Goal: Task Accomplishment & Management: Complete application form

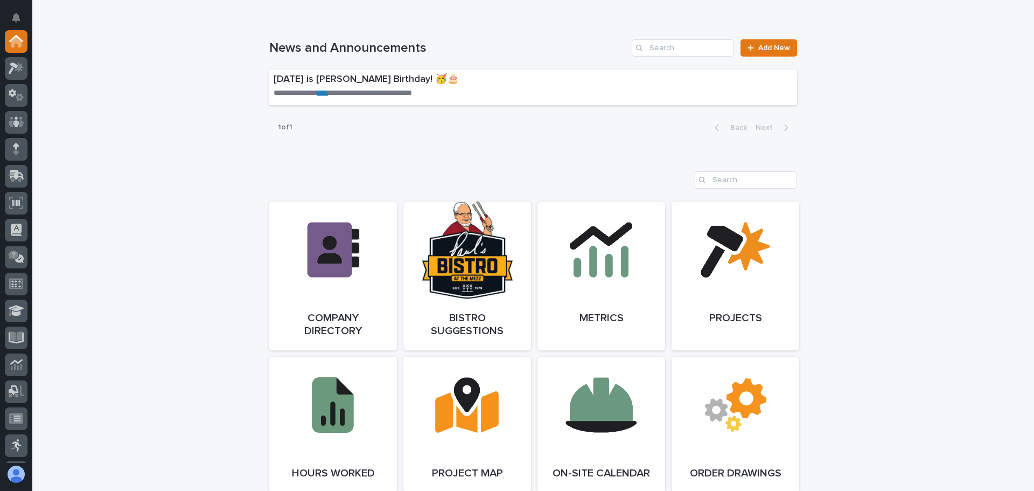
scroll to position [700, 0]
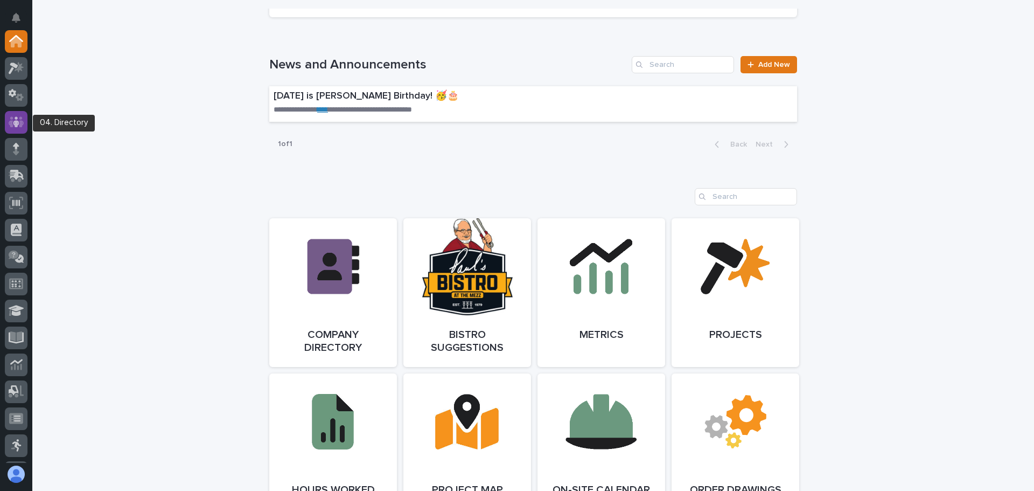
click at [16, 117] on icon at bounding box center [16, 121] width 6 height 11
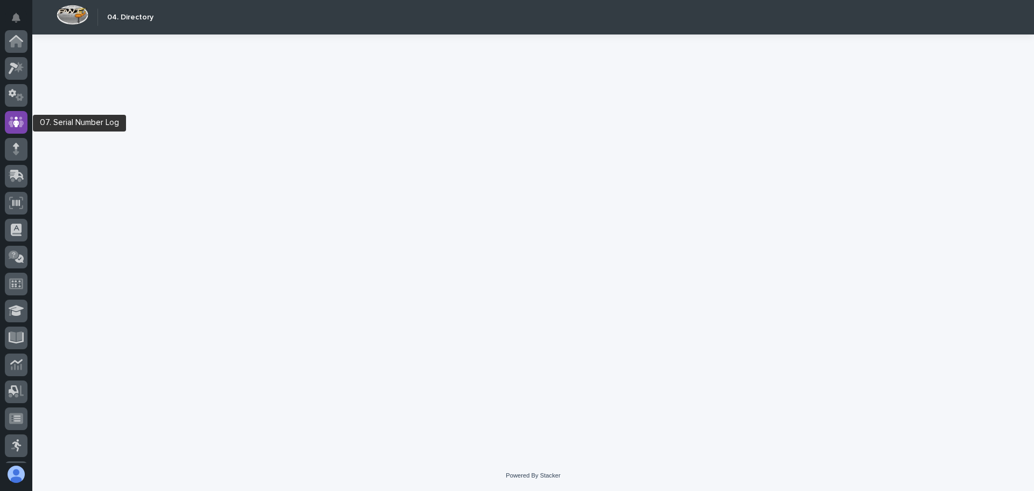
scroll to position [81, 0]
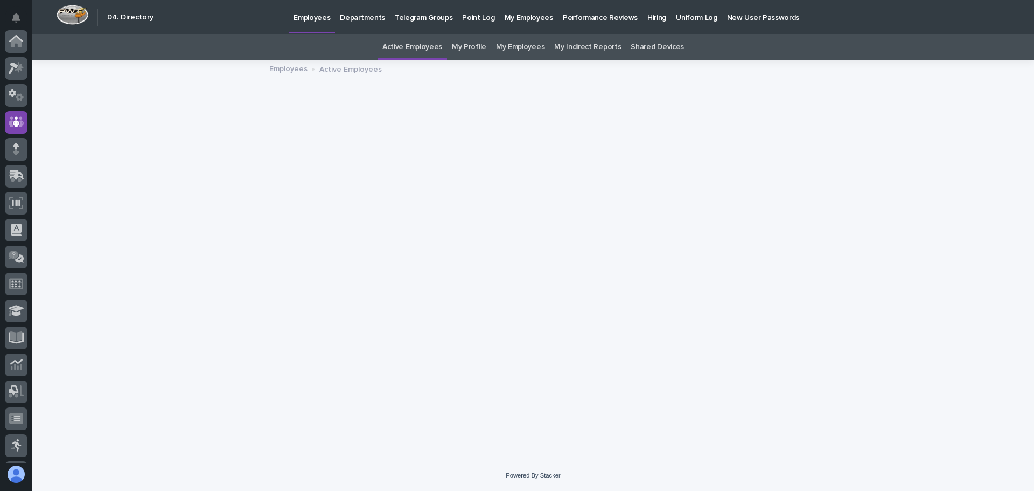
scroll to position [81, 0]
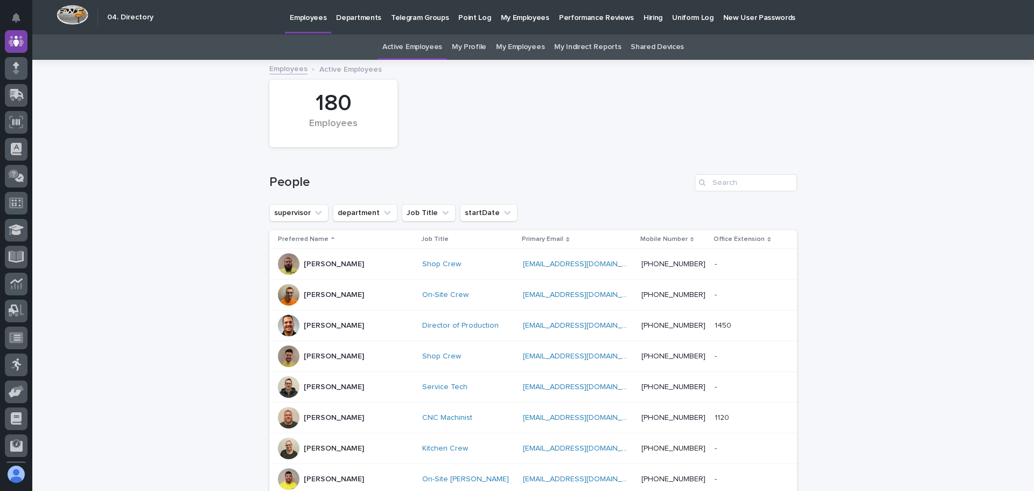
click at [527, 44] on link "My Employees" at bounding box center [520, 46] width 48 height 25
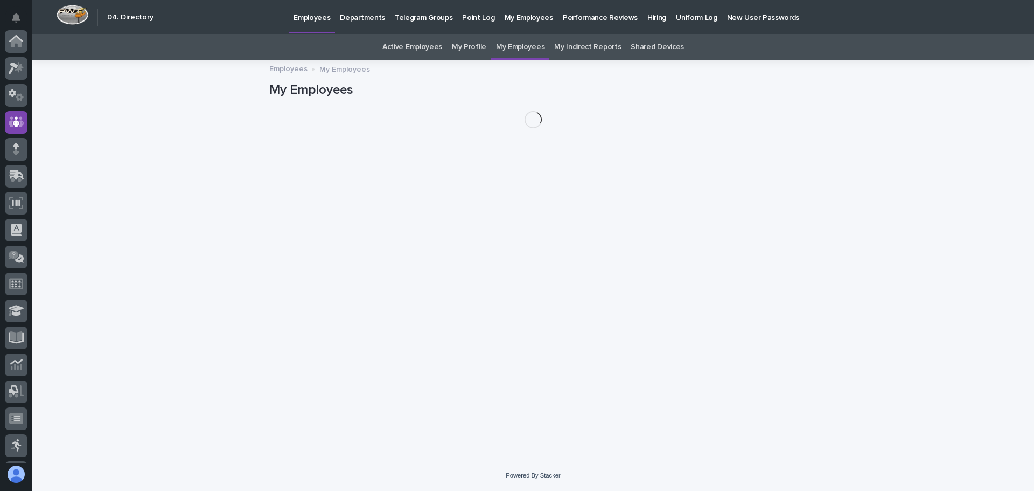
scroll to position [81, 0]
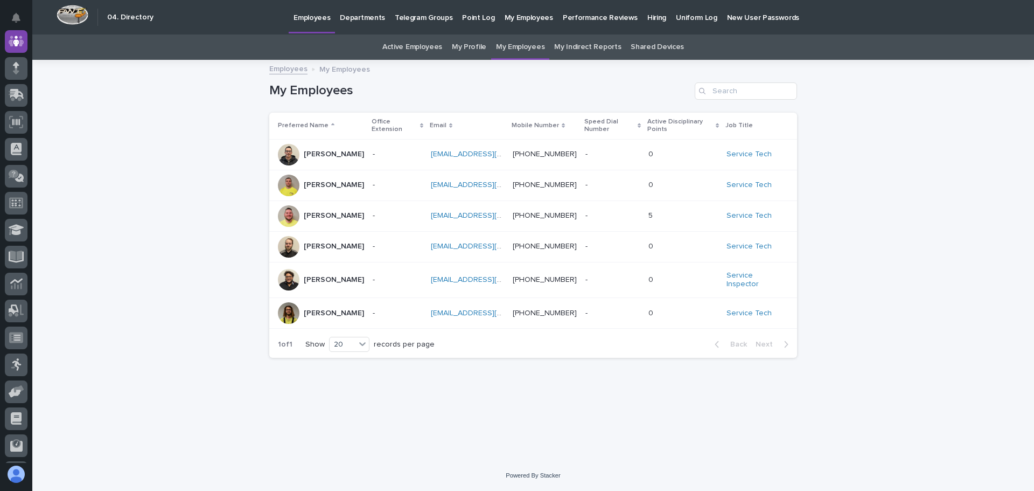
click at [409, 212] on div "- -" at bounding box center [398, 216] width 50 height 18
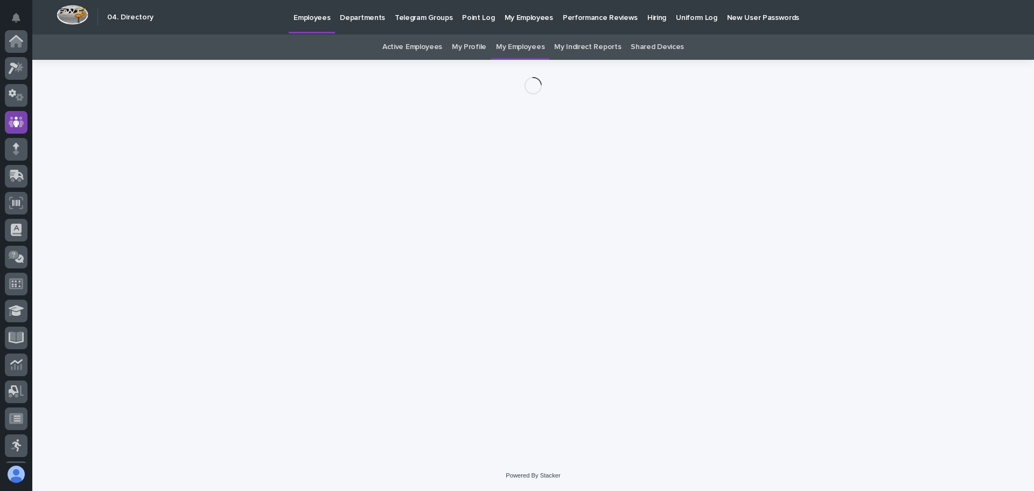
scroll to position [81, 0]
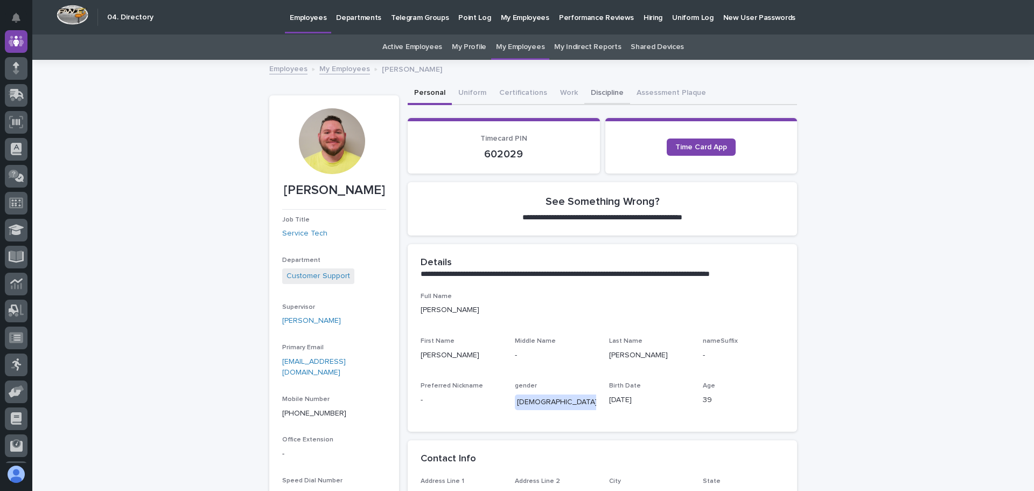
click at [586, 95] on button "Discipline" at bounding box center [607, 93] width 46 height 23
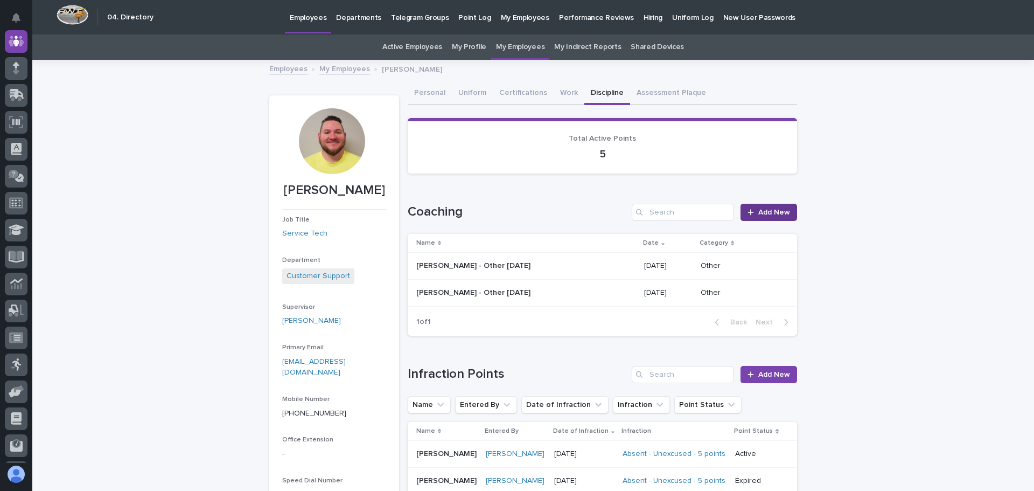
click at [760, 208] on span "Add New" at bounding box center [774, 212] width 32 height 8
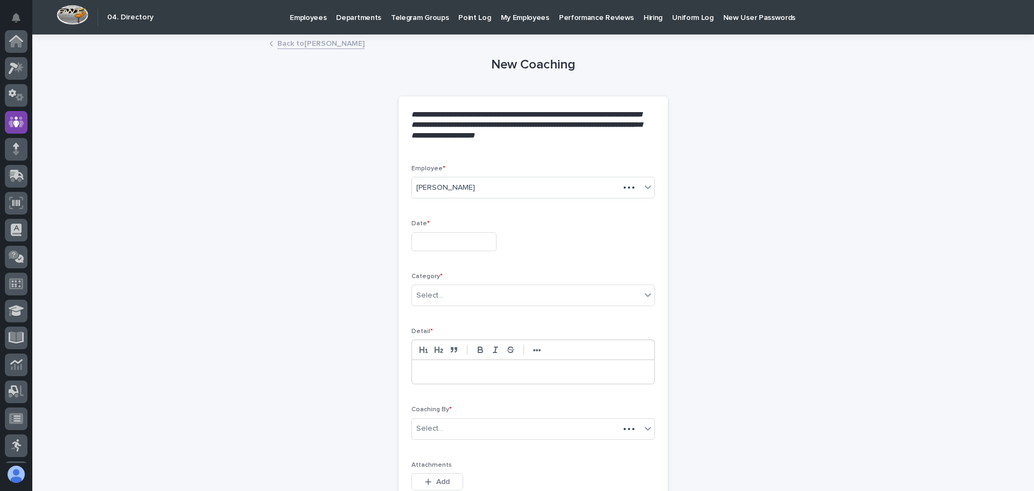
scroll to position [81, 0]
click at [471, 247] on input "text" at bounding box center [453, 241] width 85 height 19
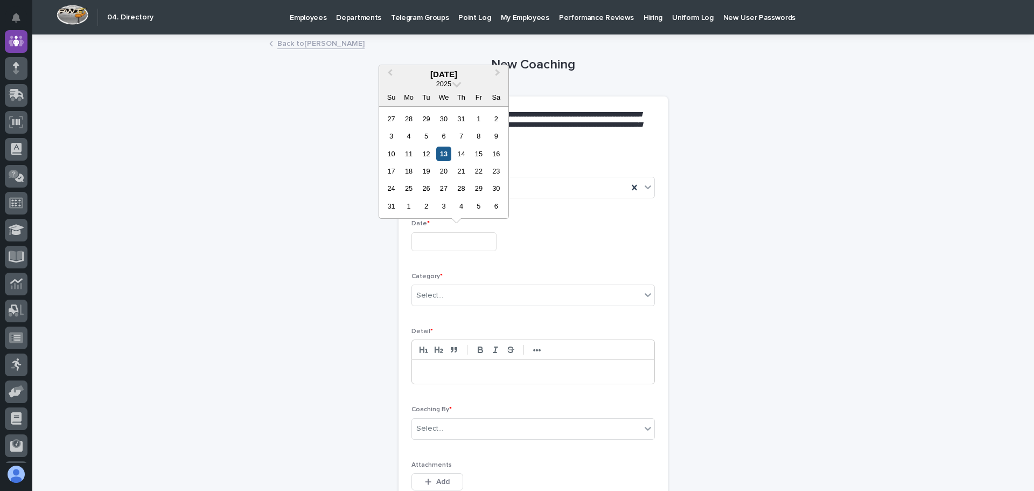
click at [442, 152] on div "13" at bounding box center [443, 153] width 15 height 15
type input "**********"
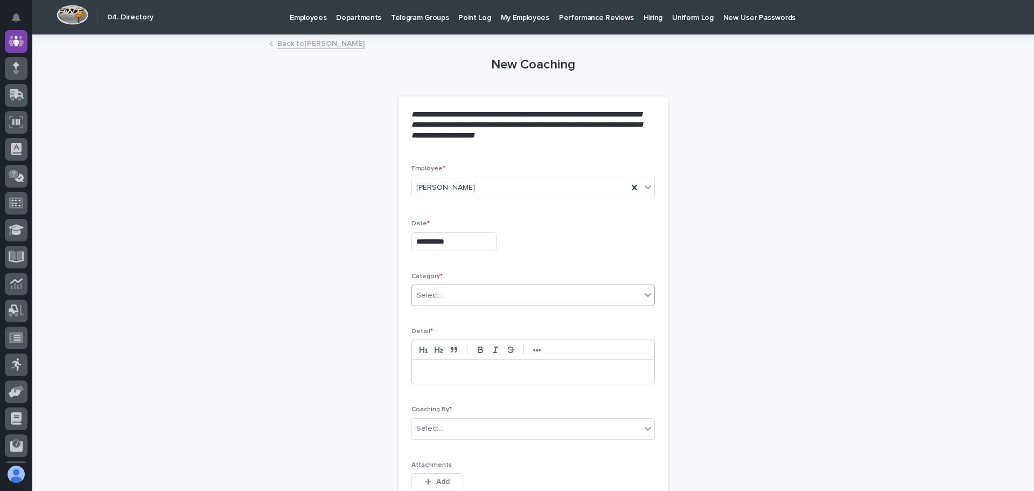
click at [644, 293] on icon at bounding box center [647, 294] width 11 height 11
click at [470, 336] on div "Work Performance" at bounding box center [529, 334] width 242 height 19
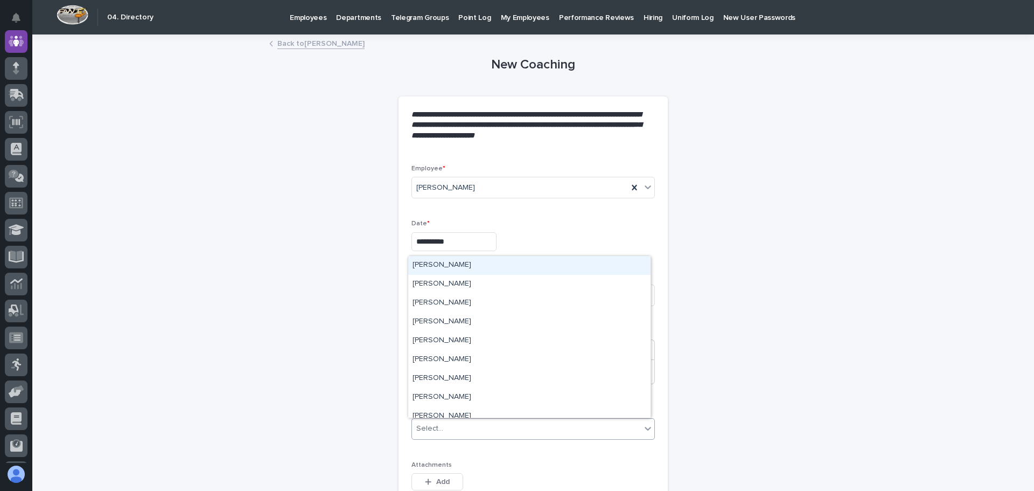
click at [648, 427] on icon at bounding box center [647, 428] width 11 height 11
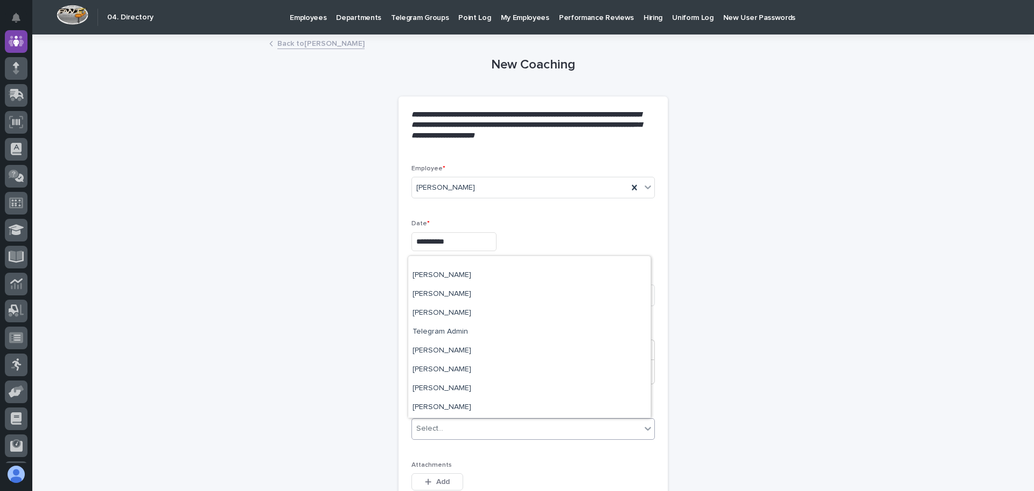
scroll to position [5104, 0]
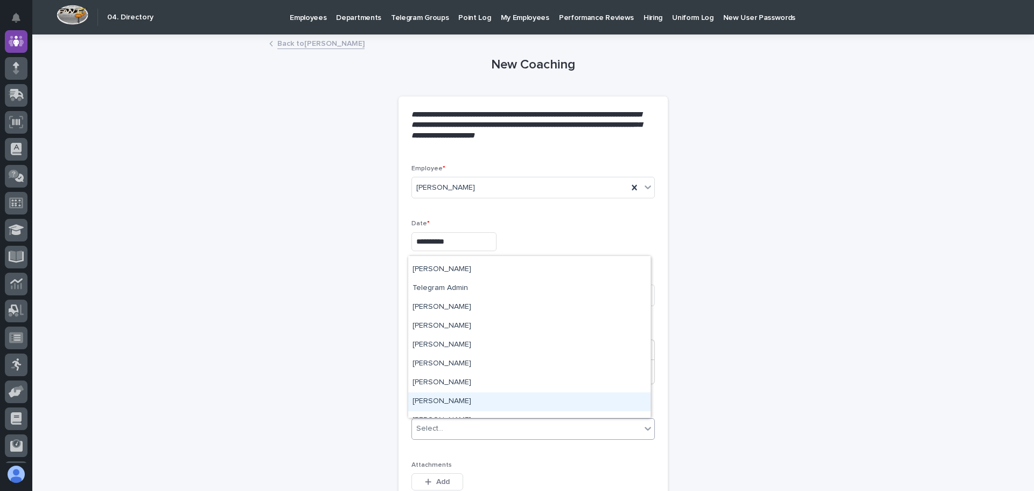
click at [442, 401] on div "[PERSON_NAME]" at bounding box center [529, 401] width 242 height 19
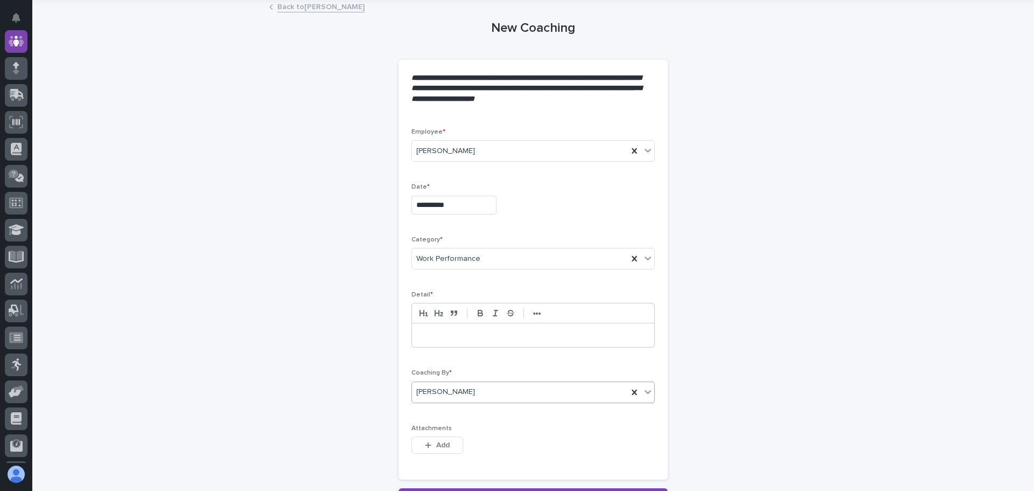
scroll to position [0, 0]
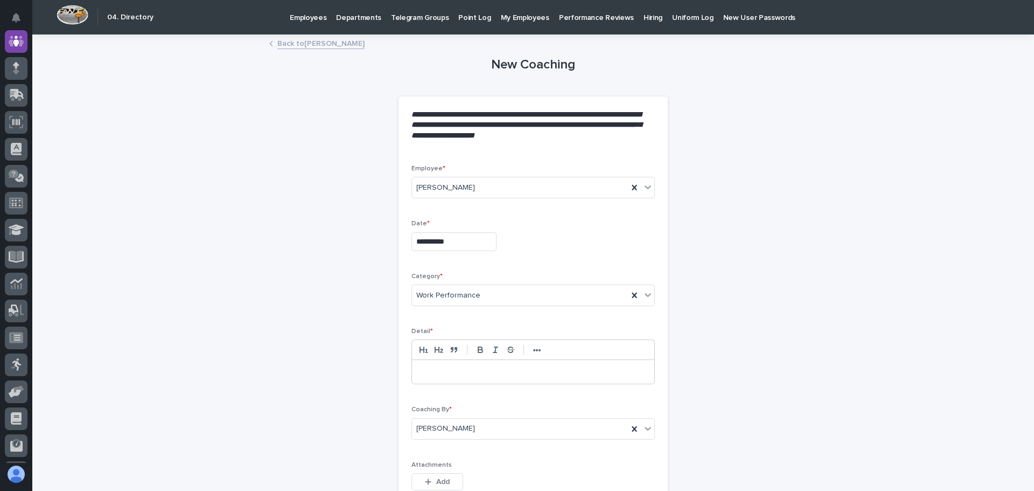
click at [421, 371] on p at bounding box center [533, 371] width 226 height 11
click at [592, 374] on p "**********" at bounding box center [533, 371] width 226 height 11
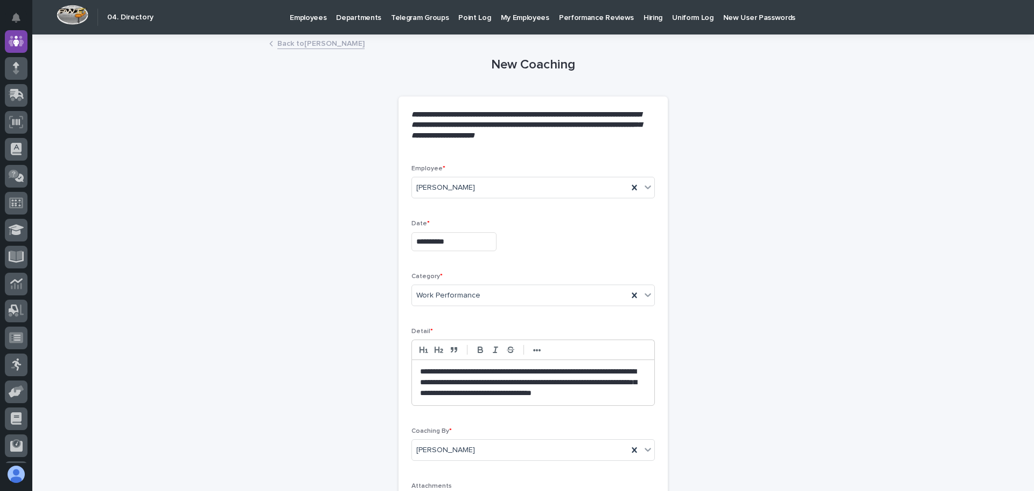
drag, startPoint x: 610, startPoint y: 387, endPoint x: 607, endPoint y: 392, distance: 5.5
click at [607, 392] on p "**********" at bounding box center [533, 382] width 226 height 32
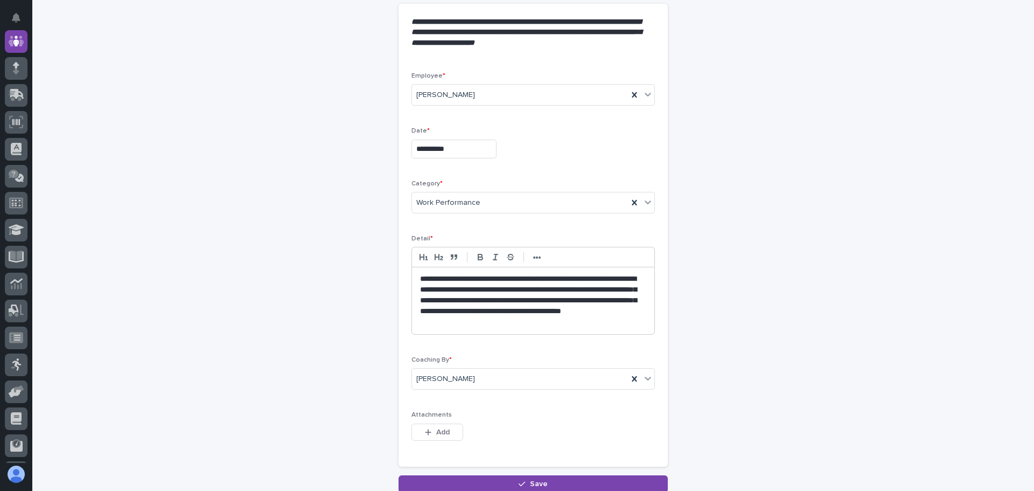
scroll to position [108, 0]
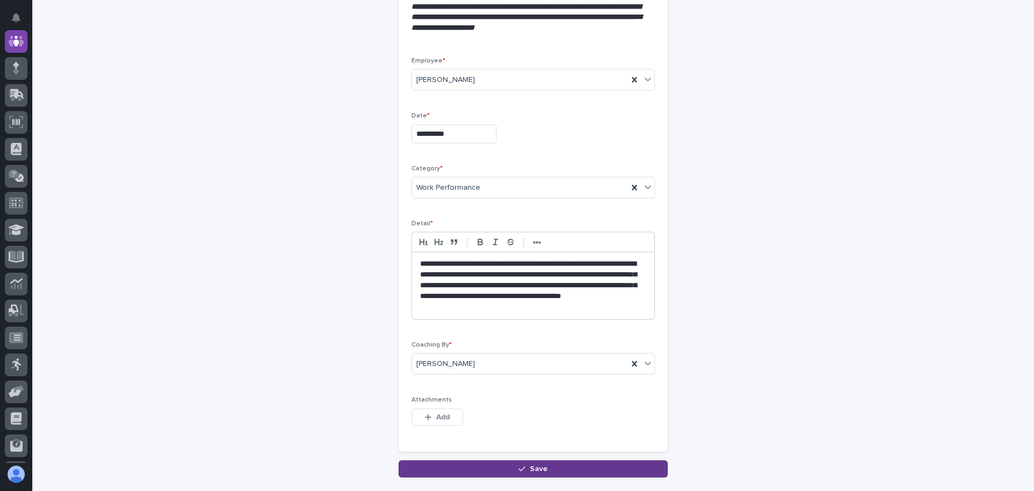
click at [521, 468] on icon "button" at bounding box center [522, 469] width 6 height 8
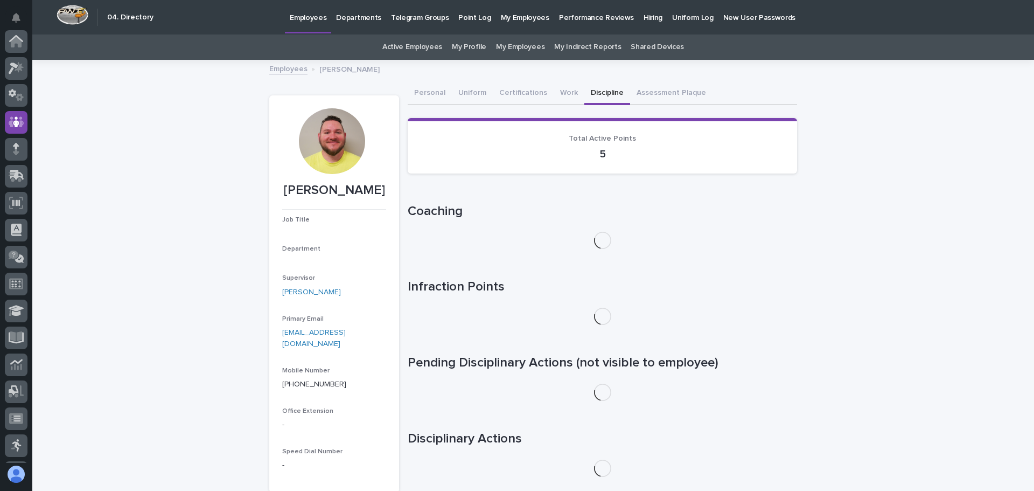
scroll to position [81, 0]
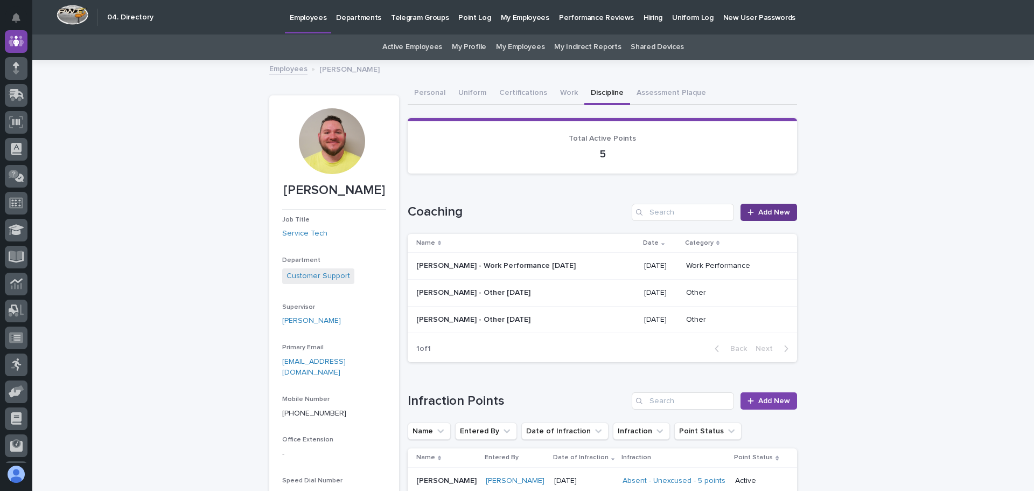
click at [764, 206] on link "Add New" at bounding box center [768, 212] width 57 height 17
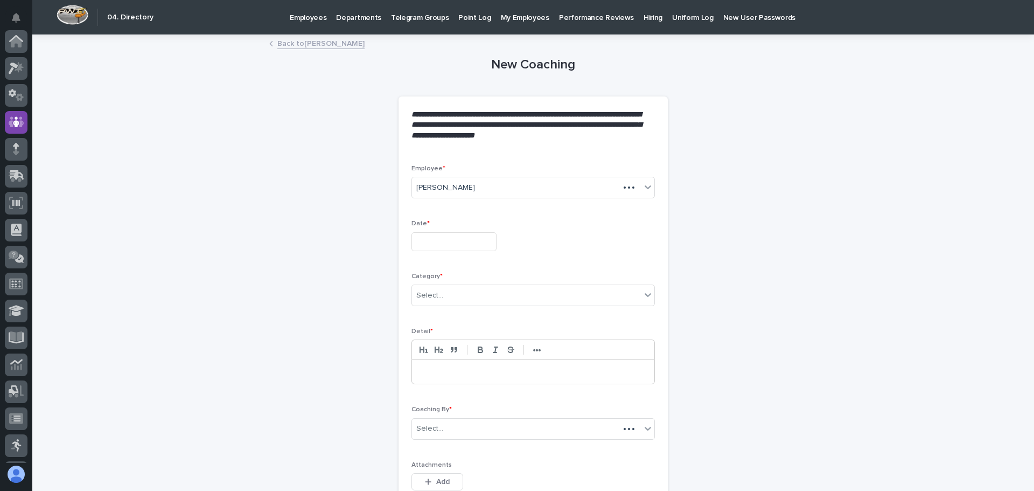
scroll to position [81, 0]
click at [419, 243] on input "text" at bounding box center [453, 241] width 85 height 19
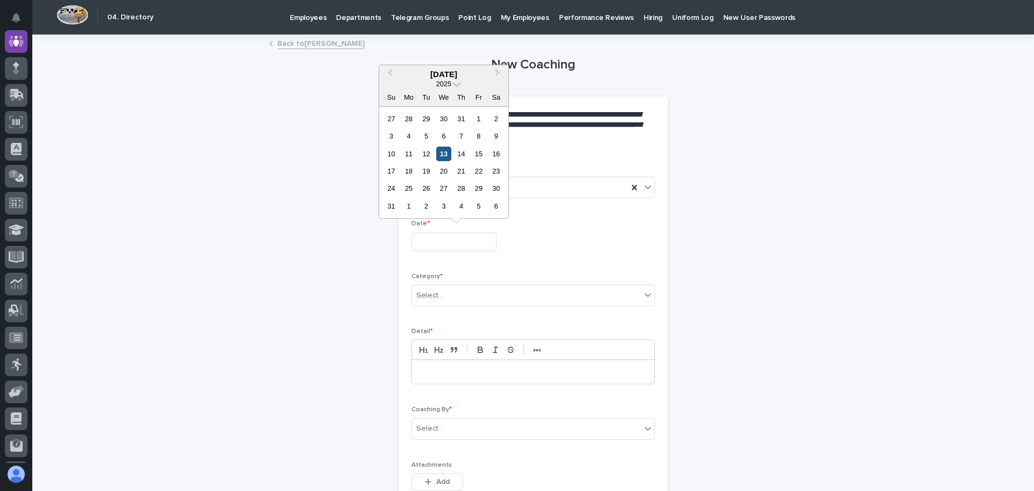
click at [442, 155] on div "13" at bounding box center [443, 153] width 15 height 15
type input "**********"
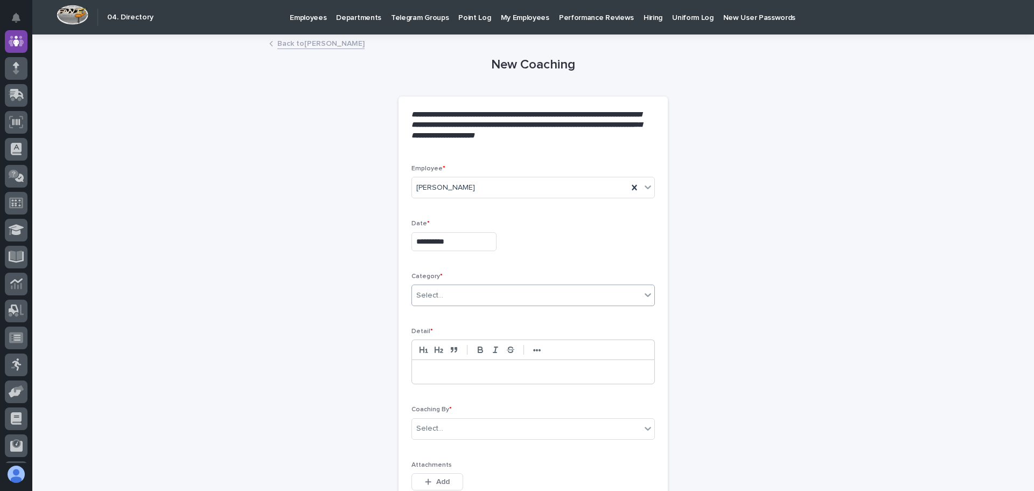
click at [644, 293] on icon at bounding box center [647, 294] width 11 height 11
click at [438, 373] on div "Other" at bounding box center [529, 372] width 242 height 19
click at [645, 427] on icon at bounding box center [647, 428] width 11 height 11
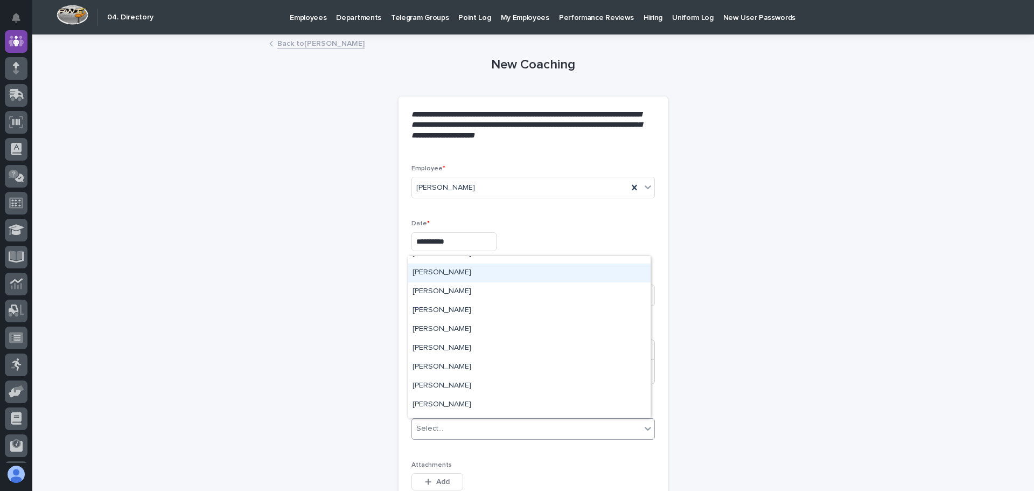
click at [450, 271] on div "[PERSON_NAME]" at bounding box center [529, 272] width 242 height 19
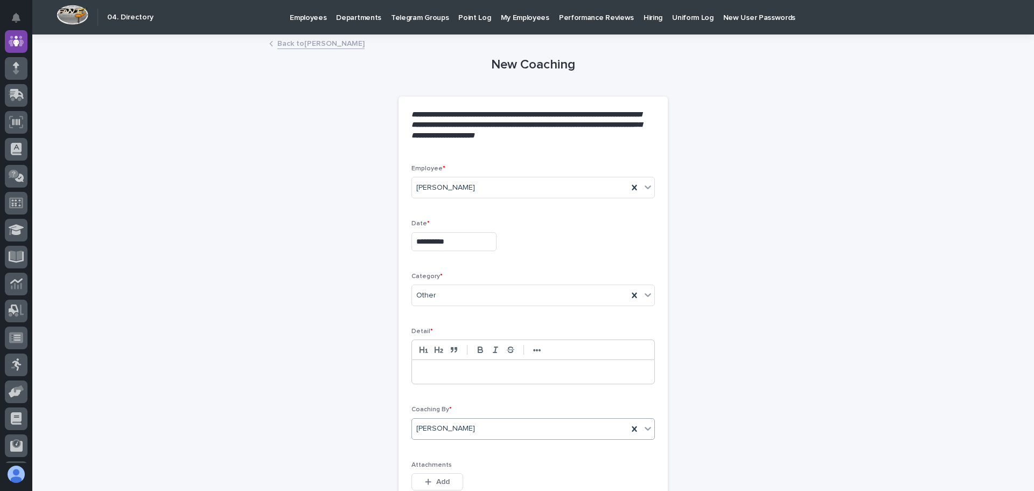
click at [420, 370] on p at bounding box center [533, 371] width 226 height 11
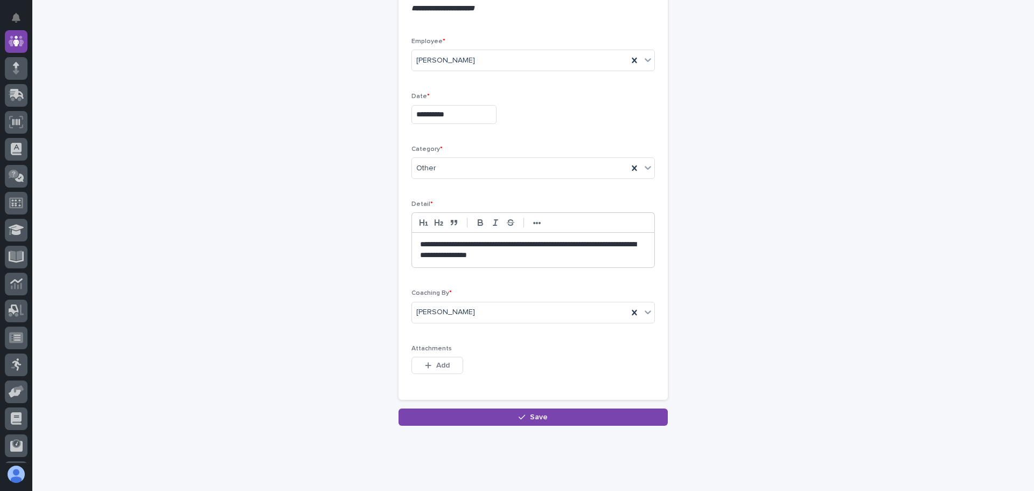
scroll to position [146, 0]
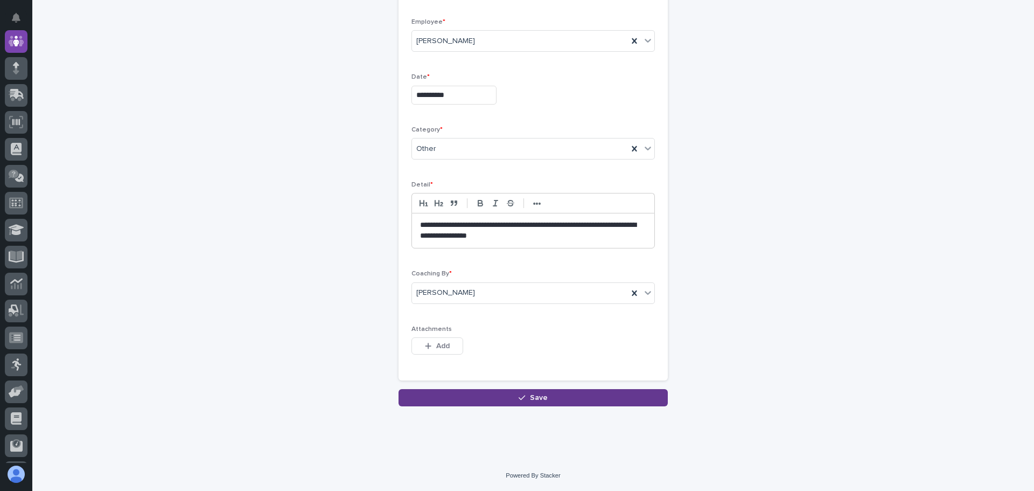
click at [522, 399] on div "button" at bounding box center [524, 398] width 11 height 8
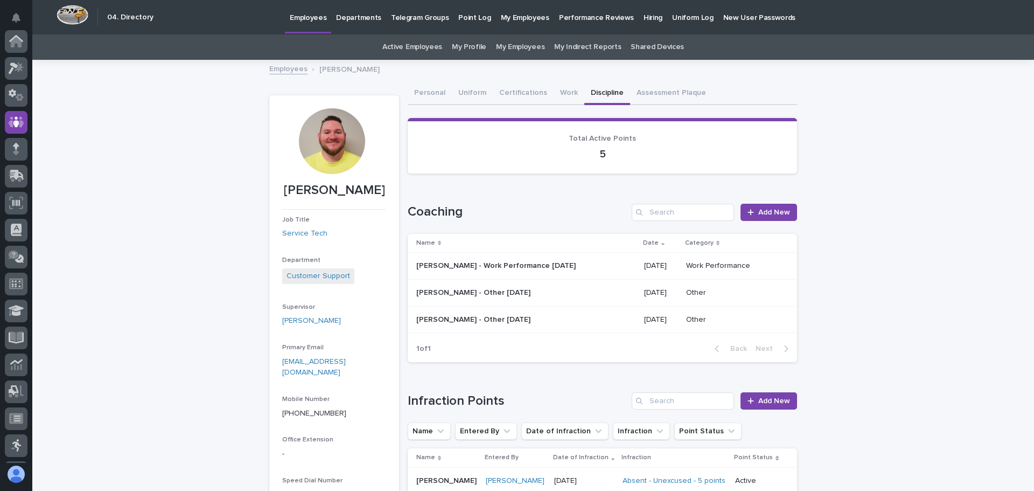
scroll to position [81, 0]
